Goal: Information Seeking & Learning: Check status

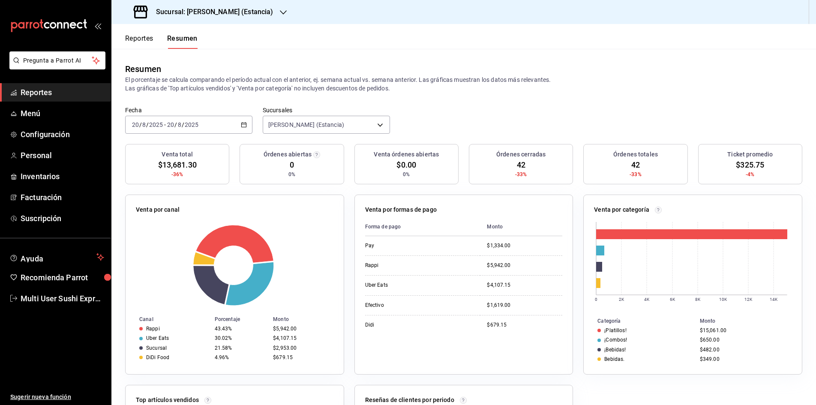
click at [181, 41] on button "Resumen" at bounding box center [182, 41] width 30 height 15
click at [246, 127] on div "[DATE] [DATE] - [DATE] [DATE]" at bounding box center [188, 125] width 127 height 18
click at [141, 248] on span "Rango de fechas" at bounding box center [165, 247] width 66 height 9
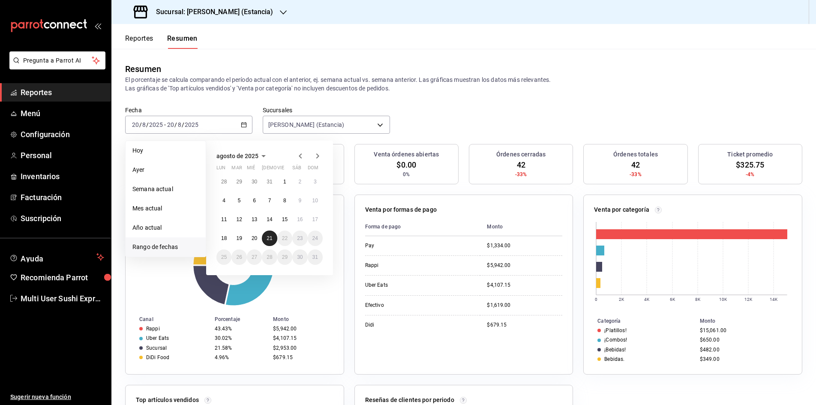
click at [268, 239] on abbr "21" at bounding box center [270, 238] width 6 height 6
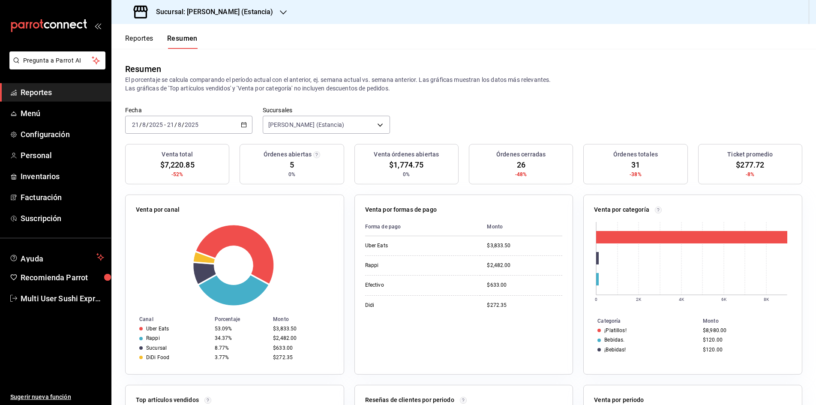
click at [139, 36] on button "Reportes" at bounding box center [139, 41] width 28 height 15
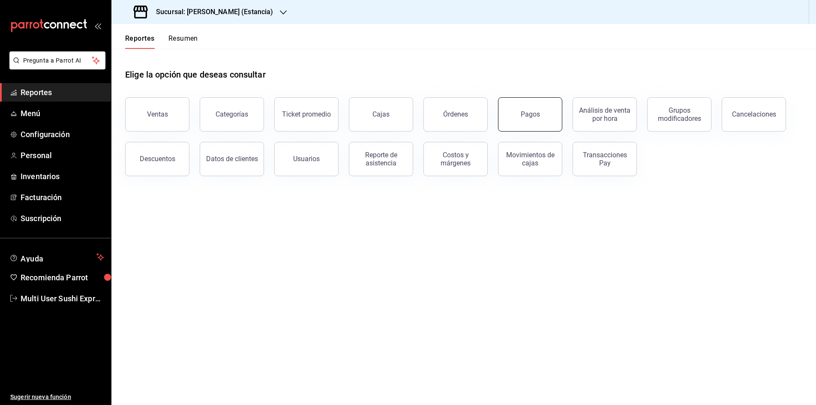
click at [550, 114] on button "Pagos" at bounding box center [530, 114] width 64 height 34
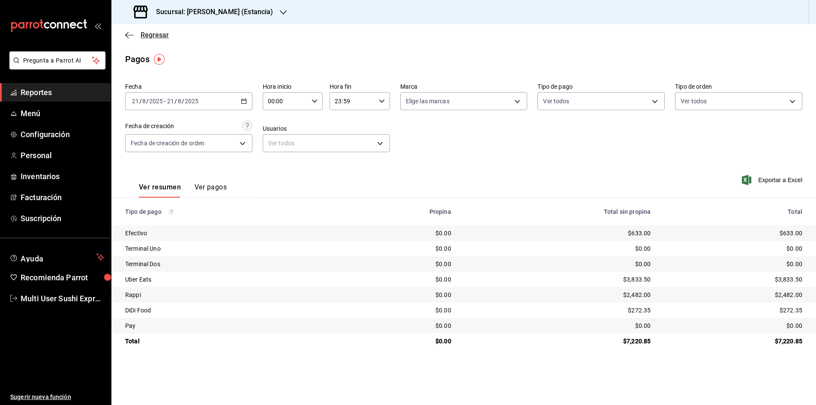
click at [128, 35] on icon "button" at bounding box center [129, 35] width 9 height 0
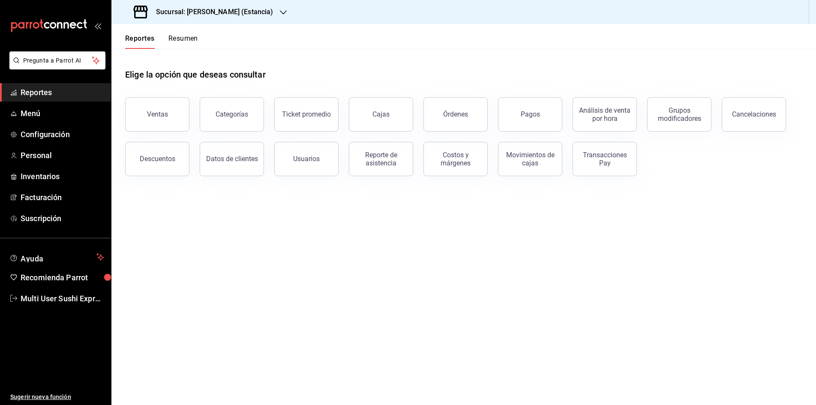
click at [183, 40] on button "Resumen" at bounding box center [183, 41] width 30 height 15
